Goal: Task Accomplishment & Management: Manage account settings

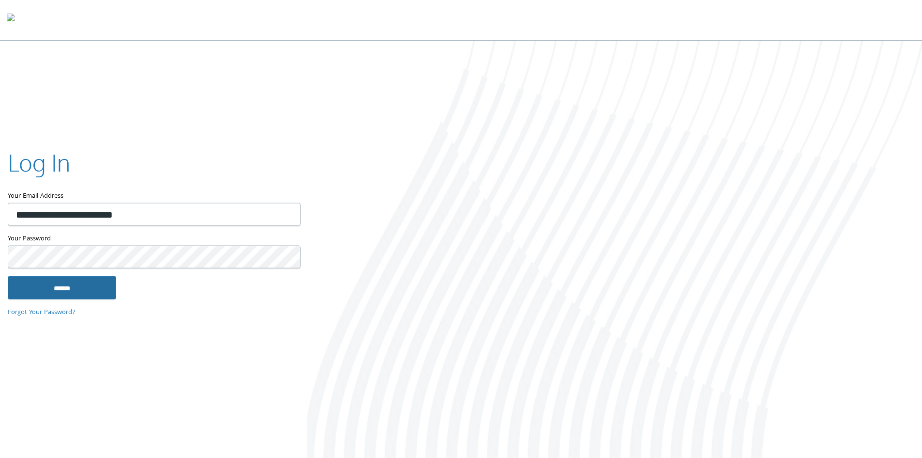
click at [113, 282] on input "******" at bounding box center [62, 286] width 108 height 23
type input "**********"
click at [62, 282] on input "******" at bounding box center [62, 286] width 108 height 23
